Goal: Book appointment/travel/reservation

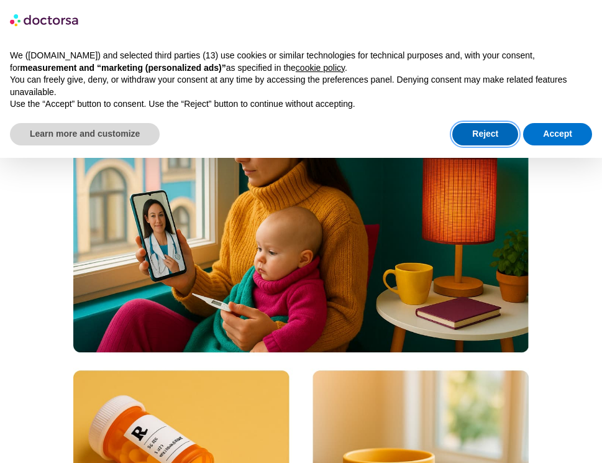
click at [490, 131] on button "Reject" at bounding box center [485, 134] width 66 height 22
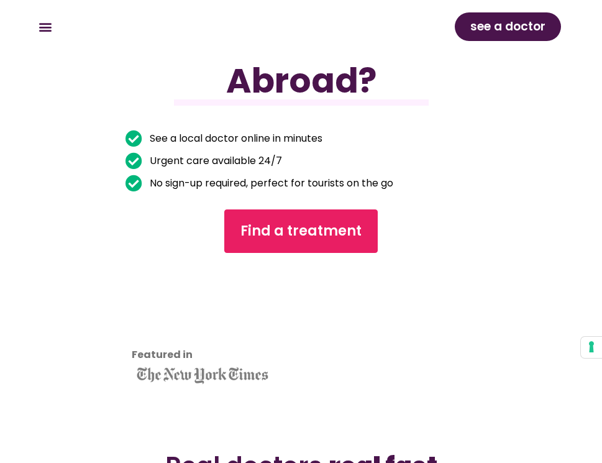
scroll to position [232, 0]
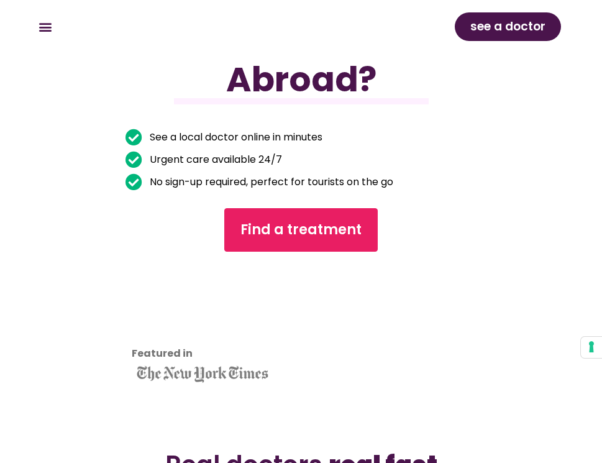
click at [307, 254] on div "Got Sick While Traveling Abroad? See a local doctor online in minutes Urgent ca…" at bounding box center [301, 173] width 502 height 430
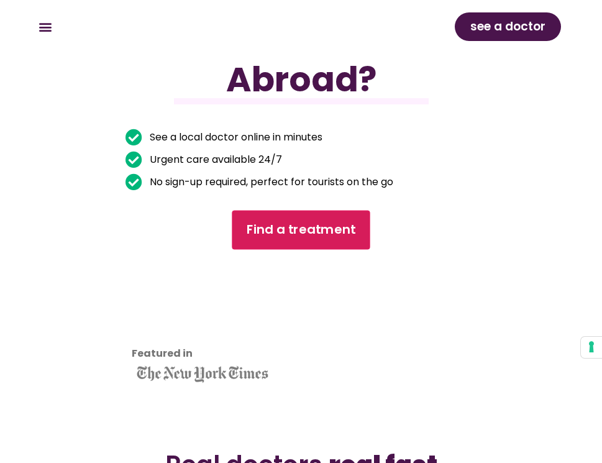
click at [307, 235] on span "Find a treatment" at bounding box center [301, 230] width 109 height 18
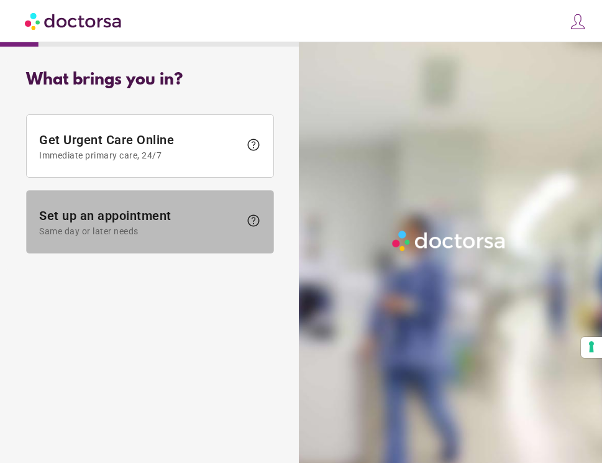
click at [168, 204] on span at bounding box center [150, 222] width 247 height 62
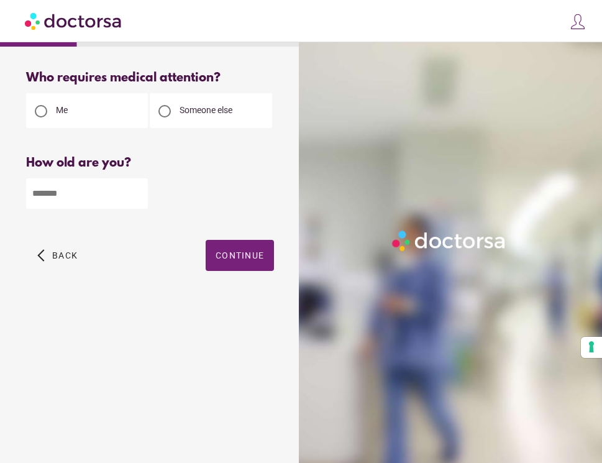
click at [83, 201] on input "number" at bounding box center [87, 193] width 122 height 30
type input "**"
click at [237, 267] on span "button" at bounding box center [240, 255] width 68 height 31
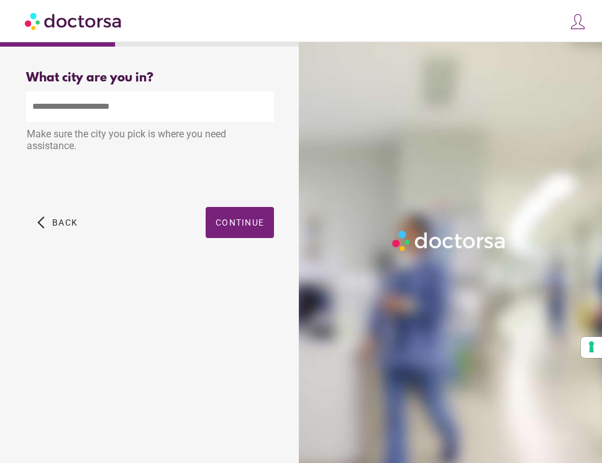
click at [137, 113] on input "text" at bounding box center [150, 106] width 248 height 30
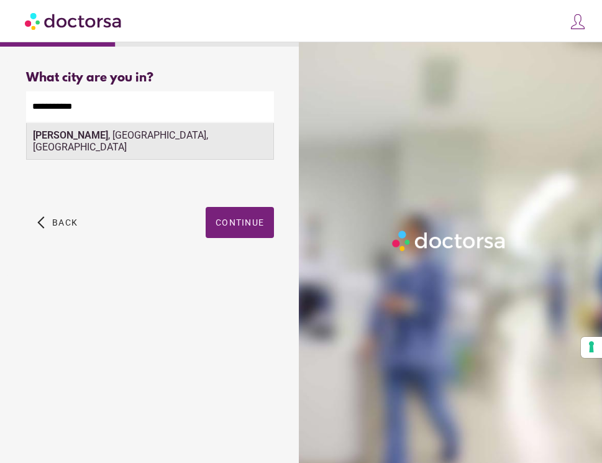
click at [143, 139] on div "Ho Chi Minh , Ho Chi Minh City, Vietnam" at bounding box center [150, 141] width 247 height 37
type input "**********"
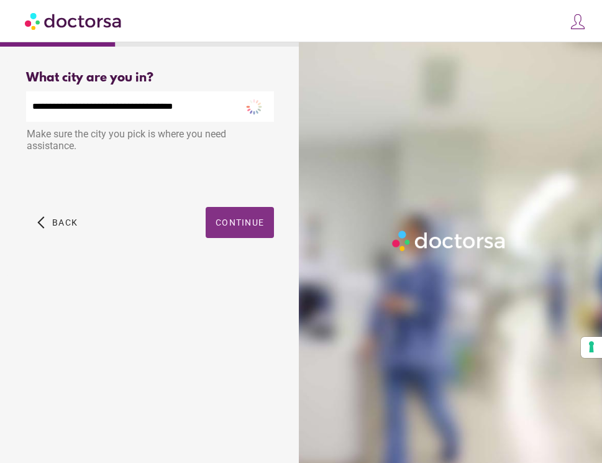
click at [231, 221] on span "Continue" at bounding box center [240, 223] width 48 height 10
